Goal: Task Accomplishment & Management: Manage account settings

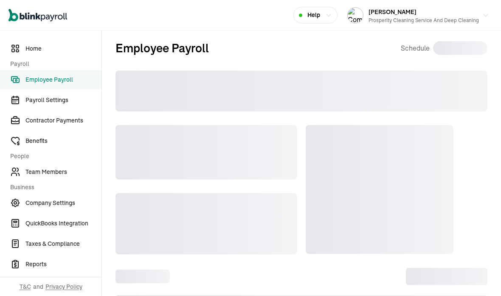
click at [185, 46] on h2 "Employee Payroll" at bounding box center [162, 48] width 93 height 18
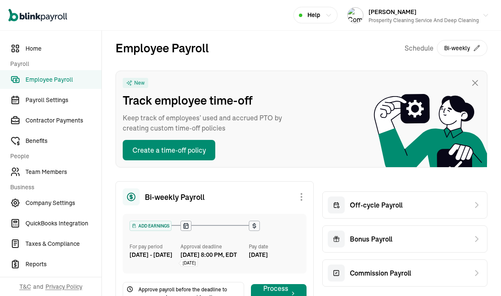
click at [62, 172] on span "Team Members" at bounding box center [63, 171] width 76 height 9
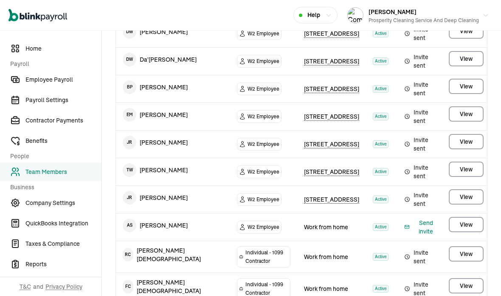
scroll to position [157, 0]
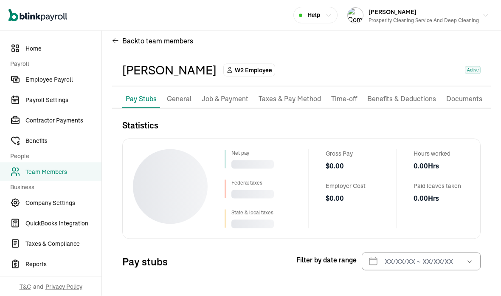
scroll to position [34, 0]
select select "2025"
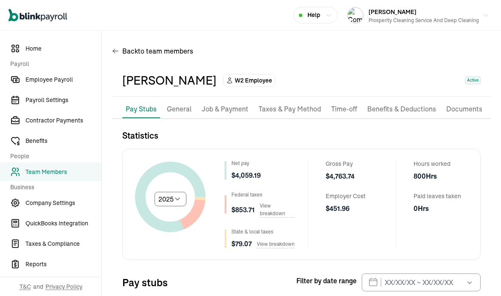
scroll to position [0, 0]
click at [234, 100] on li "Job & Payment" at bounding box center [225, 109] width 54 height 18
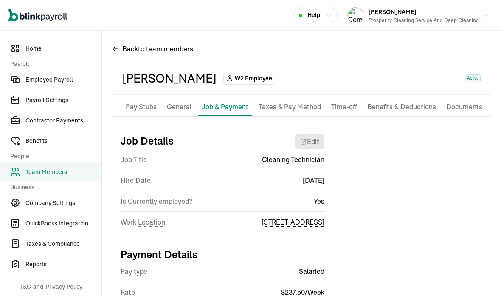
scroll to position [2, 0]
select select "[STREET_ADDRESS]"
select select "2"
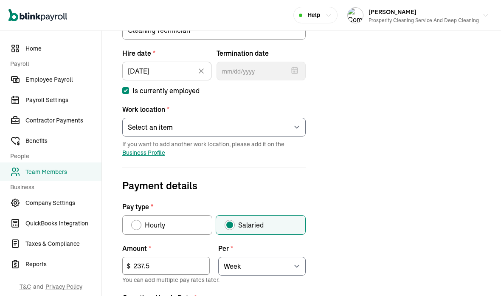
scroll to position [147, 0]
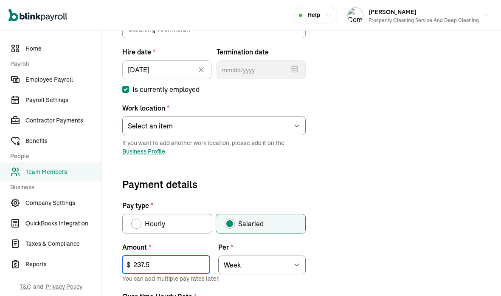
click at [186, 255] on input "237.5" at bounding box center [165, 264] width 87 height 18
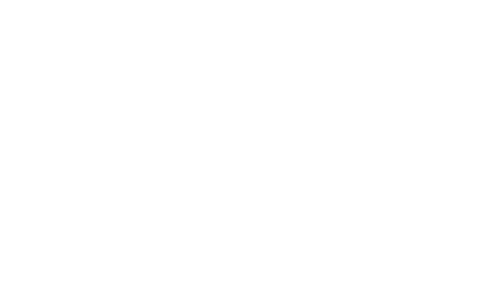
type input "2"
type input "110"
click at [338, 57] on div "Job details Job title (optional) Cleaning Technician Hire date * [DATE] [DATE] …" at bounding box center [301, 237] width 379 height 510
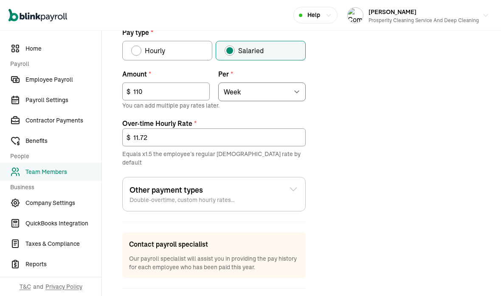
scroll to position [319, 0]
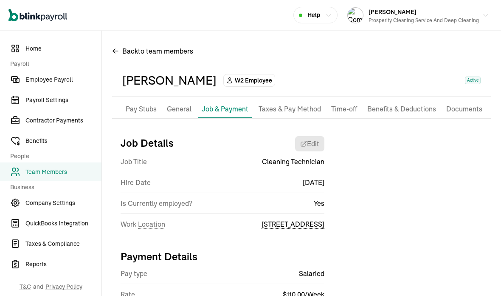
scroll to position [0, 0]
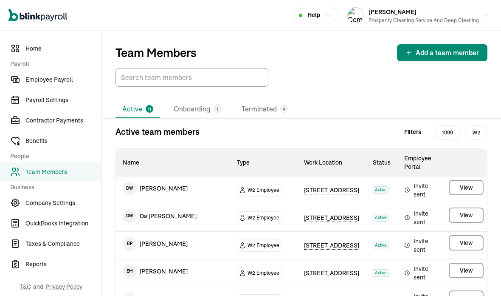
click at [44, 78] on span "Employee Payroll" at bounding box center [63, 79] width 76 height 9
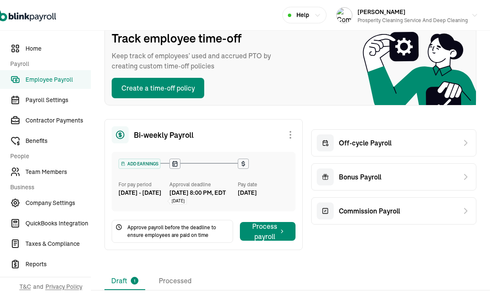
scroll to position [62, 7]
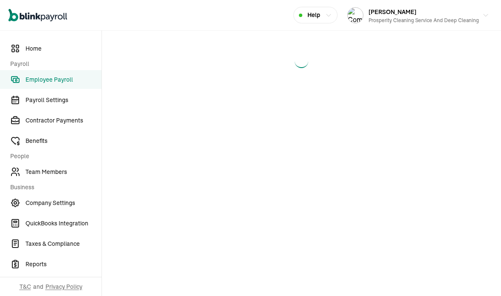
select select "direct_deposit"
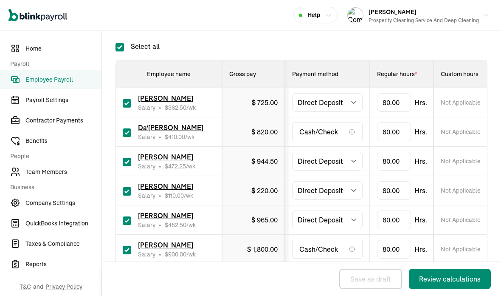
scroll to position [208, 0]
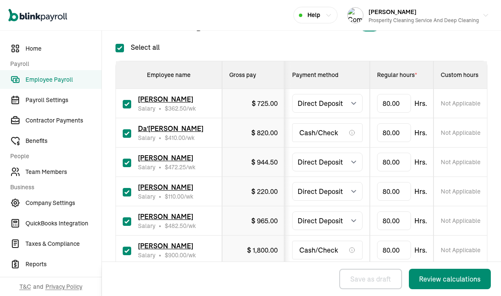
click at [120, 44] on input "Select all" at bounding box center [120, 48] width 8 height 8
checkbox input "false"
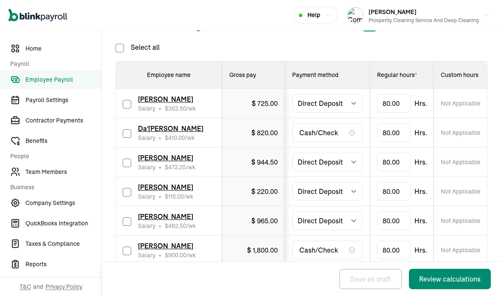
checkbox input "false"
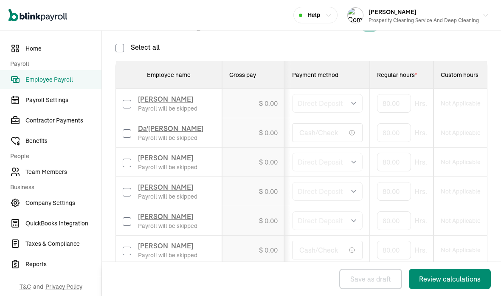
click at [130, 188] on input "checkbox" at bounding box center [127, 192] width 8 height 8
checkbox input "true"
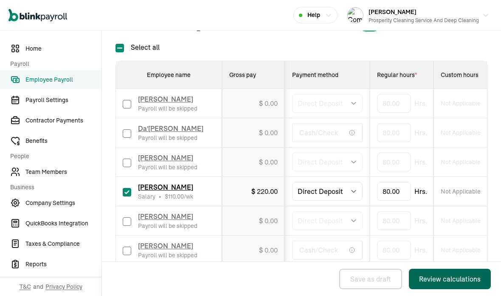
click at [437, 282] on div "Review calculations" at bounding box center [450, 279] width 62 height 10
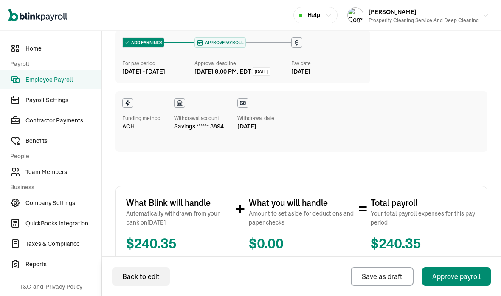
scroll to position [59, 0]
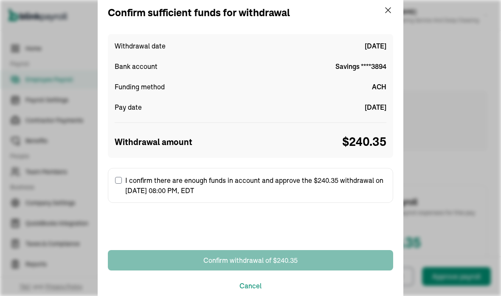
click at [381, 8] on div "Confirm sufficient funds for withdrawal" at bounding box center [250, 12] width 285 height 15
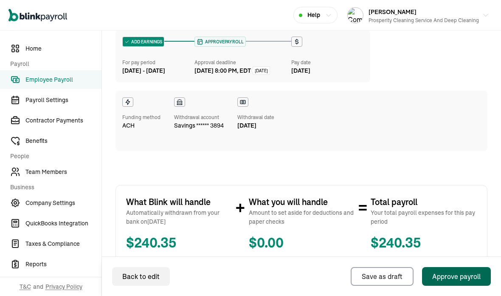
click at [391, 30] on div "ADD EARNINGS For pay period [DATE] - [DATE] APPROVE PAYROLL Approval deadline […" at bounding box center [302, 90] width 372 height 121
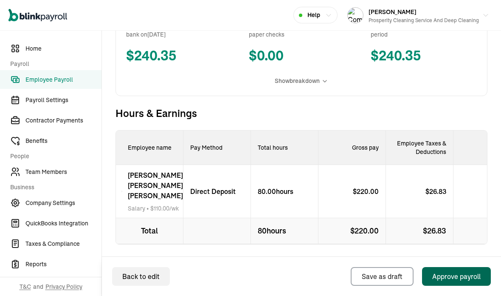
scroll to position [245, 0]
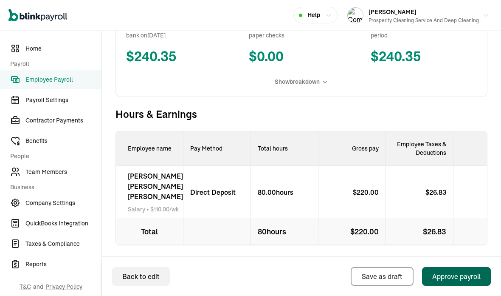
click at [130, 170] on div "[PERSON_NAME] [PERSON_NAME] Salary • $ 110.00 /wk" at bounding box center [150, 192] width 68 height 53
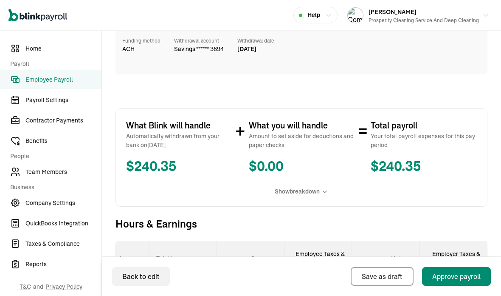
scroll to position [0, 0]
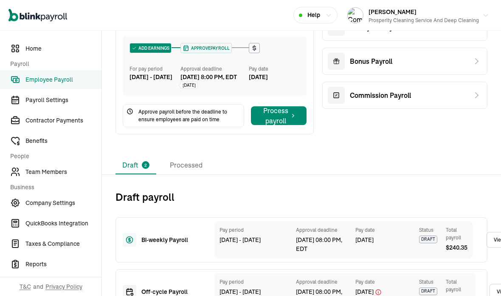
scroll to position [178, 0]
click at [191, 156] on li "Processed" at bounding box center [186, 165] width 46 height 18
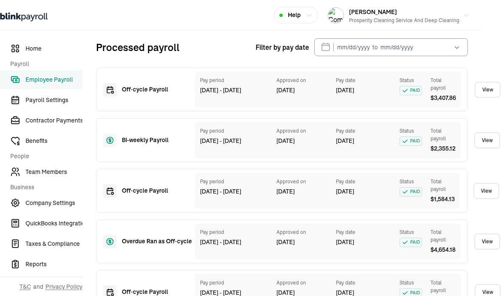
scroll to position [327, 20]
click at [487, 132] on link "View" at bounding box center [487, 140] width 26 height 16
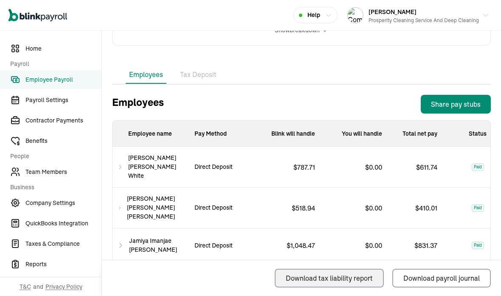
scroll to position [31, 0]
click at [65, 176] on span "Team Members" at bounding box center [63, 171] width 76 height 9
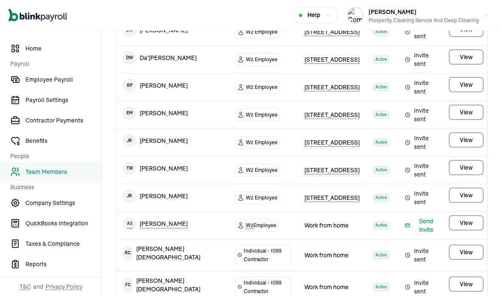
scroll to position [158, 0]
